Goal: Task Accomplishment & Management: Use online tool/utility

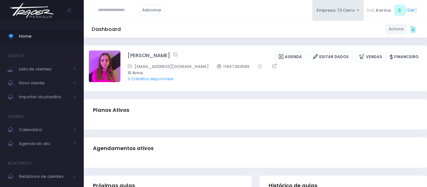
click at [232, 129] on div at bounding box center [256, 125] width 344 height 8
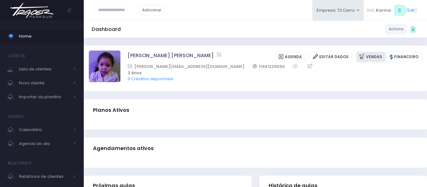
click at [371, 57] on link "Vendas" at bounding box center [371, 57] width 29 height 10
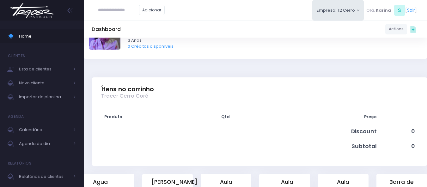
scroll to position [158, 0]
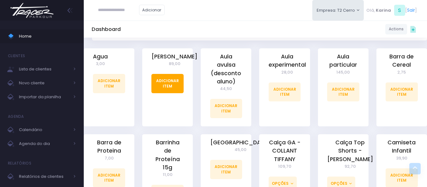
click at [163, 93] on link "Adicionar Item" at bounding box center [168, 83] width 32 height 19
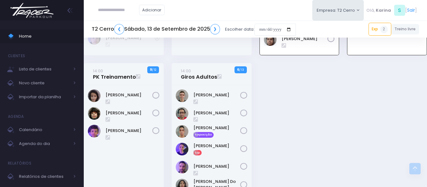
scroll to position [942, 0]
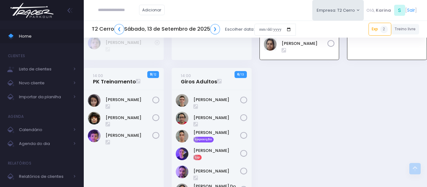
click at [116, 9] on input "text" at bounding box center [118, 10] width 41 height 12
type input "**********"
click at [116, 9] on input "**********" at bounding box center [118, 10] width 41 height 12
click at [199, 73] on link "14:00 Giros Adultos" at bounding box center [199, 78] width 36 height 13
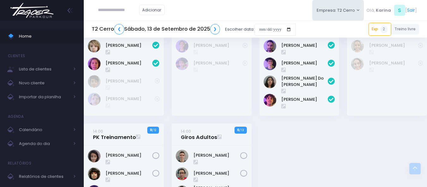
scroll to position [1005, 0]
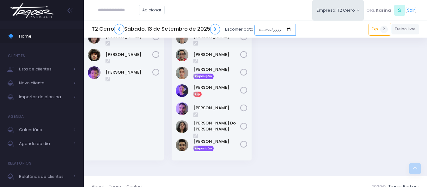
click at [280, 32] on input "date" at bounding box center [275, 30] width 41 height 12
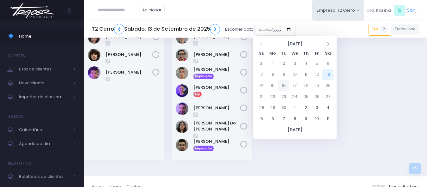
click at [283, 89] on td "16" at bounding box center [283, 85] width 11 height 11
type input "**********"
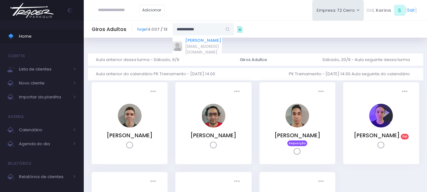
click at [199, 40] on link "[PERSON_NAME]" at bounding box center [203, 40] width 37 height 6
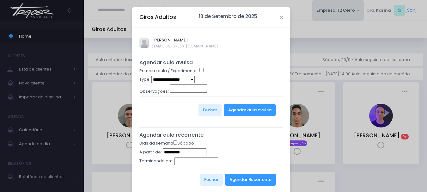
type input "**********"
select select "*"
click at [251, 110] on button "Agendar aula avulsa" at bounding box center [250, 110] width 52 height 12
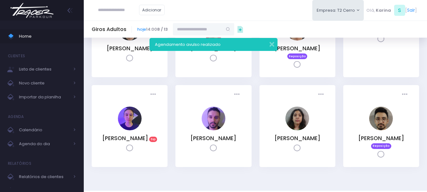
scroll to position [95, 0]
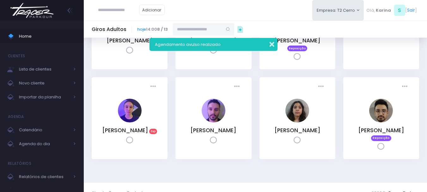
click at [272, 44] on button "button" at bounding box center [268, 43] width 13 height 7
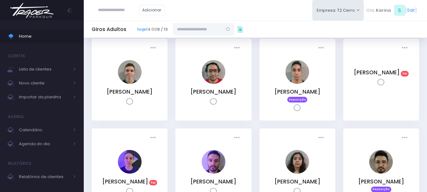
scroll to position [0, 0]
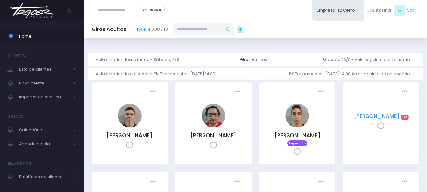
click at [366, 115] on link "[PERSON_NAME]" at bounding box center [377, 116] width 46 height 8
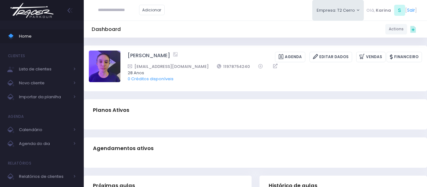
click at [223, 142] on div "Agendamentos ativos" at bounding box center [256, 149] width 344 height 22
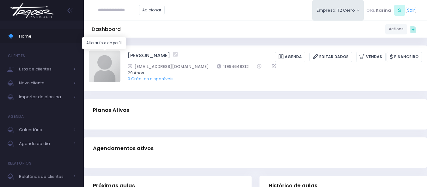
click at [105, 72] on img at bounding box center [105, 67] width 32 height 32
click at [120, 51] on input "file" at bounding box center [120, 50] width 0 height 0
type input "**********"
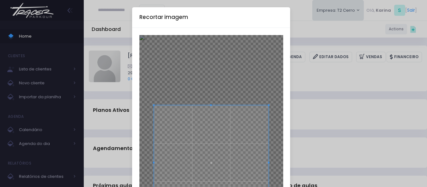
scroll to position [63, 0]
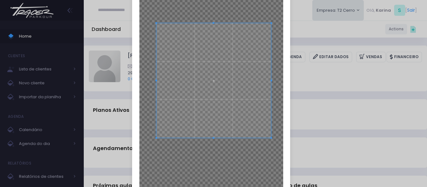
click at [222, 76] on span at bounding box center [214, 80] width 115 height 115
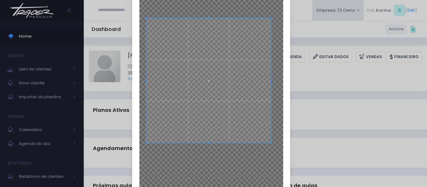
click at [144, 147] on div at bounding box center [212, 100] width 144 height 256
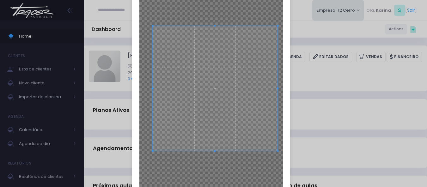
click at [209, 90] on span at bounding box center [215, 88] width 125 height 125
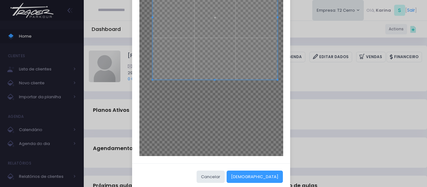
scroll to position [145, 0]
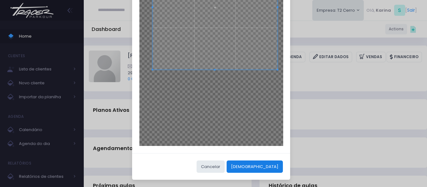
click at [272, 165] on button "[DEMOGRAPHIC_DATA]" at bounding box center [255, 167] width 56 height 12
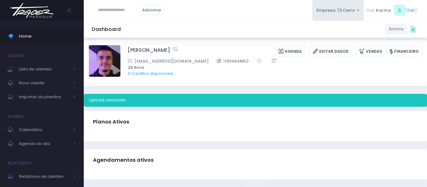
scroll to position [0, 0]
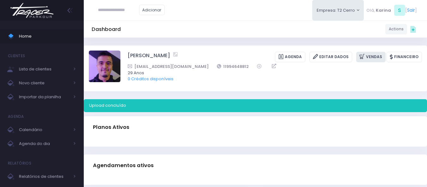
click at [371, 57] on link "Vendas" at bounding box center [371, 57] width 29 height 10
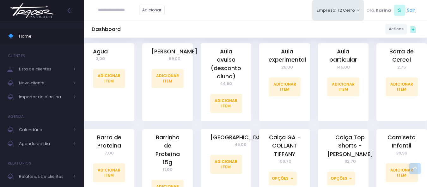
scroll to position [127, 0]
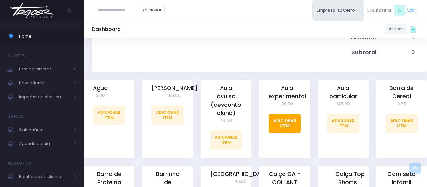
click at [285, 120] on link "Adicionar Item" at bounding box center [285, 123] width 32 height 19
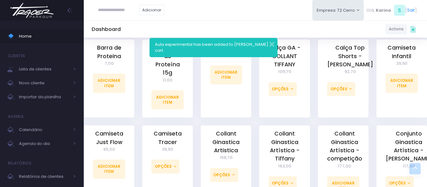
scroll to position [158, 0]
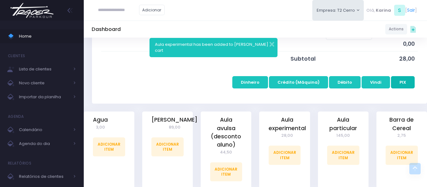
click at [406, 81] on button "PIX" at bounding box center [403, 82] width 24 height 12
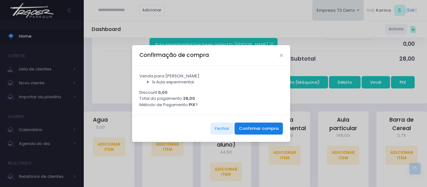
click at [252, 132] on button "Confirmar compra" at bounding box center [259, 129] width 48 height 12
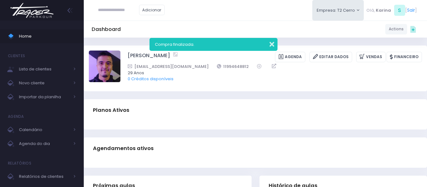
drag, startPoint x: 274, startPoint y: 46, endPoint x: 263, endPoint y: 43, distance: 11.4
click at [274, 46] on button "button" at bounding box center [268, 43] width 13 height 7
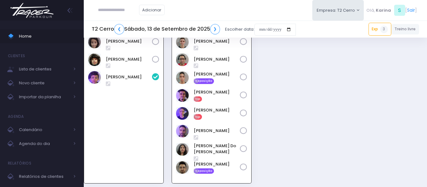
scroll to position [1000, 0]
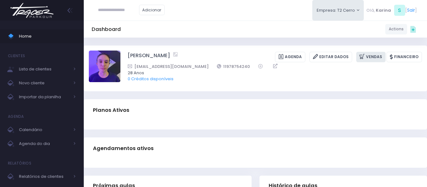
click at [377, 57] on link "Vendas" at bounding box center [371, 57] width 29 height 10
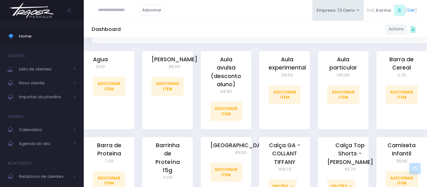
scroll to position [158, 0]
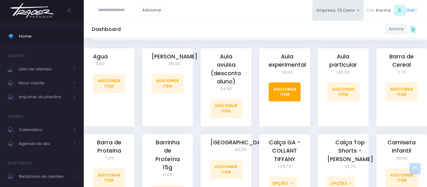
click at [289, 95] on link "Adicionar Item" at bounding box center [285, 92] width 32 height 19
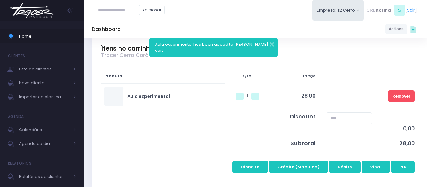
scroll to position [95, 0]
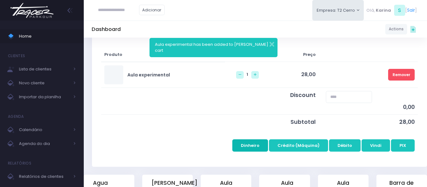
click at [262, 150] on button "Dinheiro" at bounding box center [251, 146] width 36 height 12
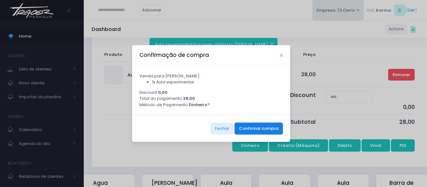
click at [263, 133] on button "Confirmar compra" at bounding box center [259, 129] width 48 height 12
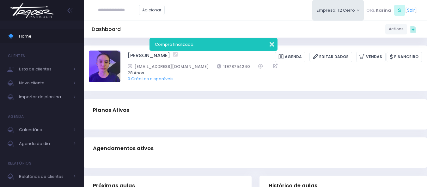
click at [271, 44] on button "button" at bounding box center [268, 43] width 13 height 7
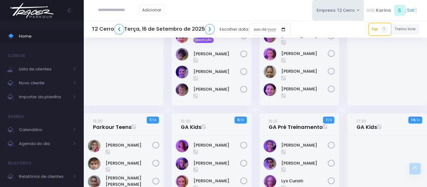
scroll to position [411, 0]
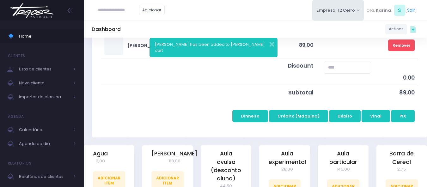
scroll to position [127, 0]
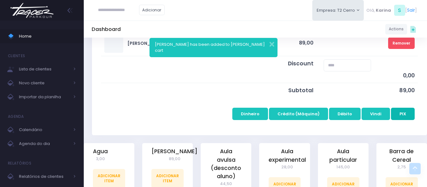
click at [403, 114] on button "PIX" at bounding box center [403, 114] width 24 height 12
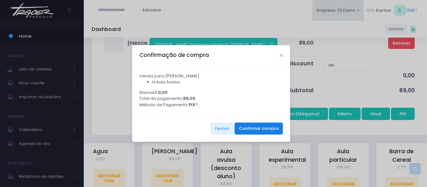
click at [261, 130] on button "Confirmar compra" at bounding box center [259, 129] width 48 height 12
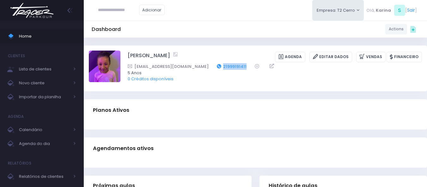
click at [196, 67] on div "[EMAIL_ADDRESS][DOMAIN_NAME] 21999191411" at bounding box center [271, 66] width 286 height 7
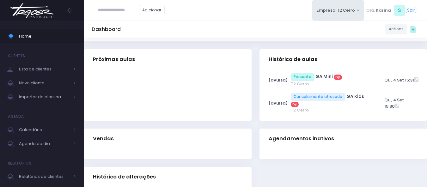
click at [229, 119] on div "Dashboard Actions Choose Label: Customer Partner Suplier Member Staff Add new" at bounding box center [256, 76] width 344 height 330
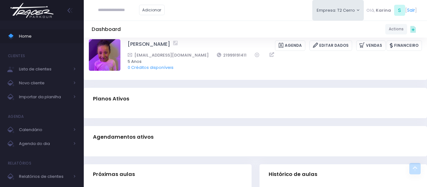
scroll to position [0, 0]
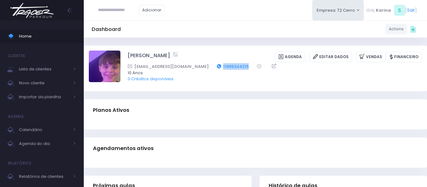
drag, startPoint x: 228, startPoint y: 65, endPoint x: 195, endPoint y: 67, distance: 33.6
click at [195, 67] on div "[EMAIL_ADDRESS][DOMAIN_NAME] 11999344215" at bounding box center [271, 66] width 286 height 7
copy div "11999344215"
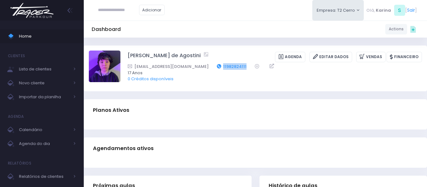
drag, startPoint x: 234, startPoint y: 67, endPoint x: 207, endPoint y: 67, distance: 26.6
click at [207, 67] on div "marceloago1111@gmail.com 11982824111" at bounding box center [271, 66] width 286 height 7
copy div "11982824111"
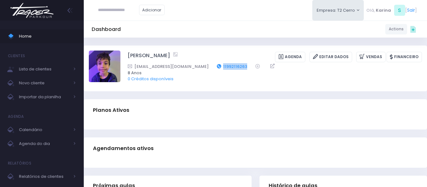
drag, startPoint x: 231, startPoint y: 66, endPoint x: 202, endPoint y: 67, distance: 29.1
click at [202, 67] on div "[EMAIL_ADDRESS][DOMAIN_NAME] 11992116263" at bounding box center [271, 66] width 286 height 7
copy link "11992116263"
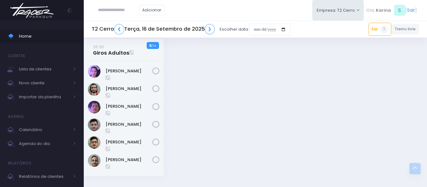
scroll to position [1078, 0]
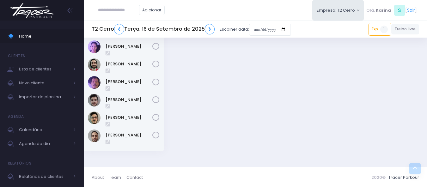
click at [43, 10] on img at bounding box center [32, 10] width 48 height 22
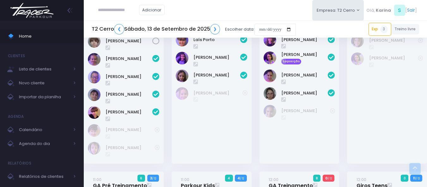
scroll to position [570, 0]
